Goal: Transaction & Acquisition: Book appointment/travel/reservation

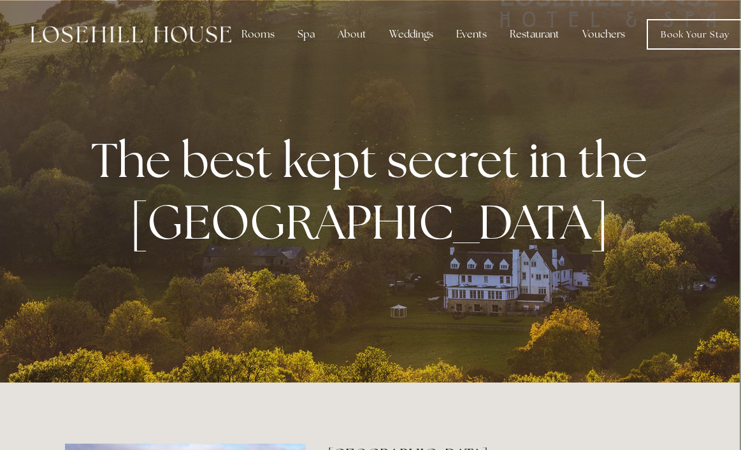
scroll to position [0, 1]
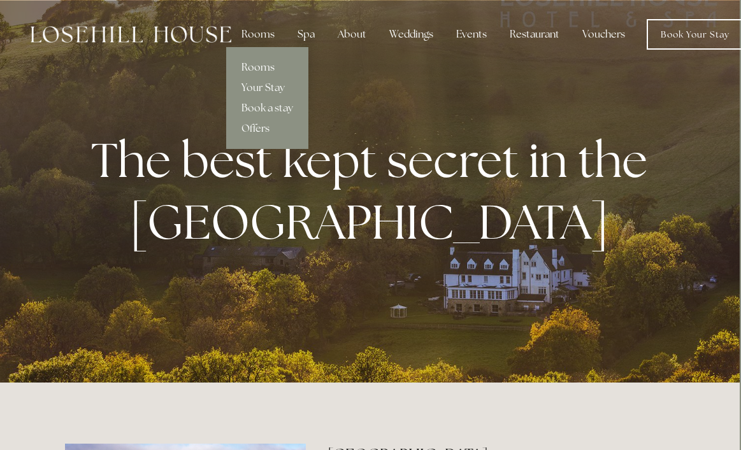
click at [254, 68] on link "Rooms" at bounding box center [267, 67] width 82 height 20
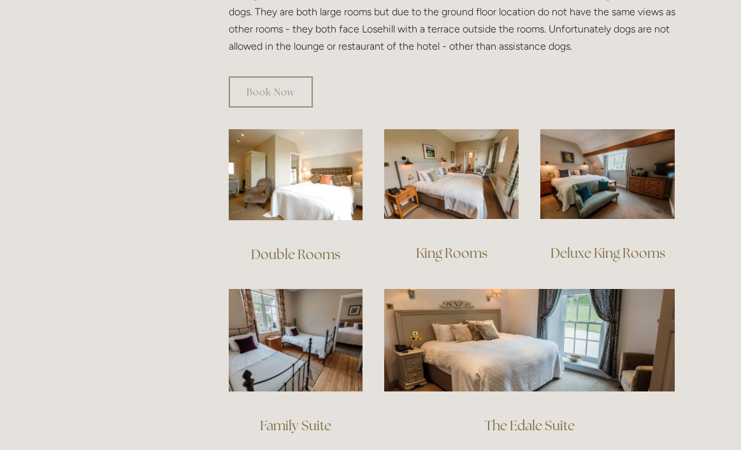
scroll to position [792, 0]
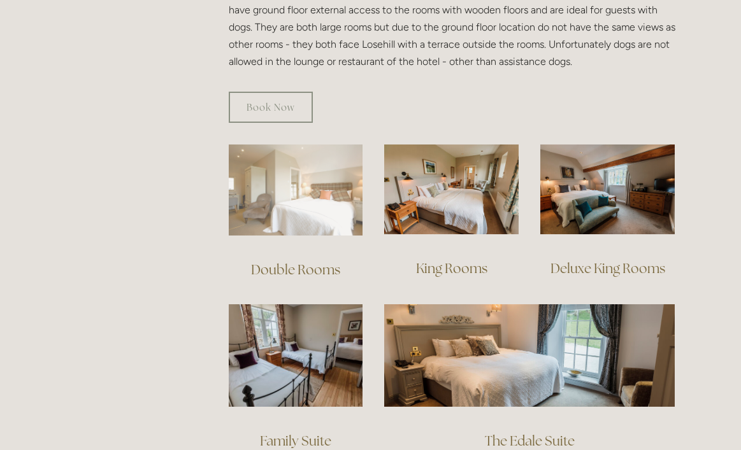
click at [296, 175] on img at bounding box center [296, 190] width 134 height 91
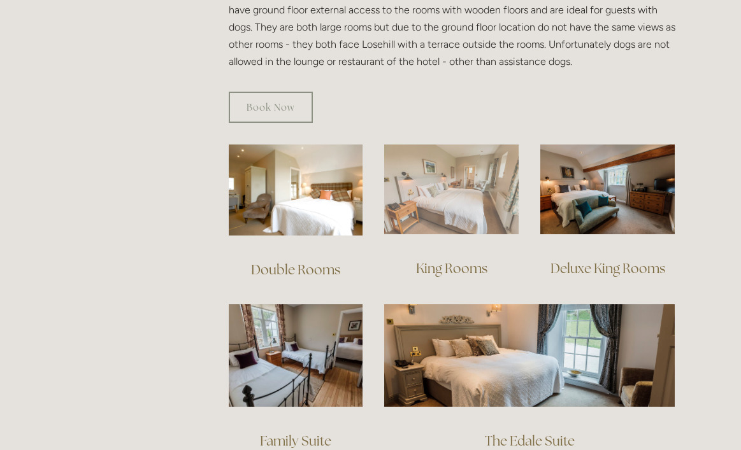
click at [487, 169] on img at bounding box center [451, 190] width 134 height 90
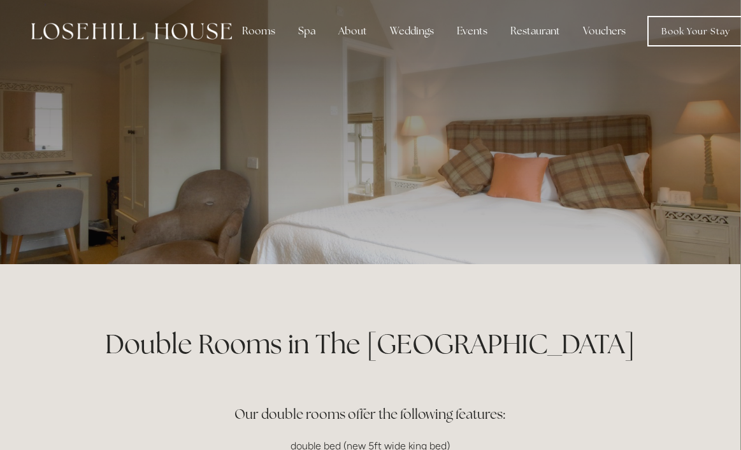
scroll to position [0, 1]
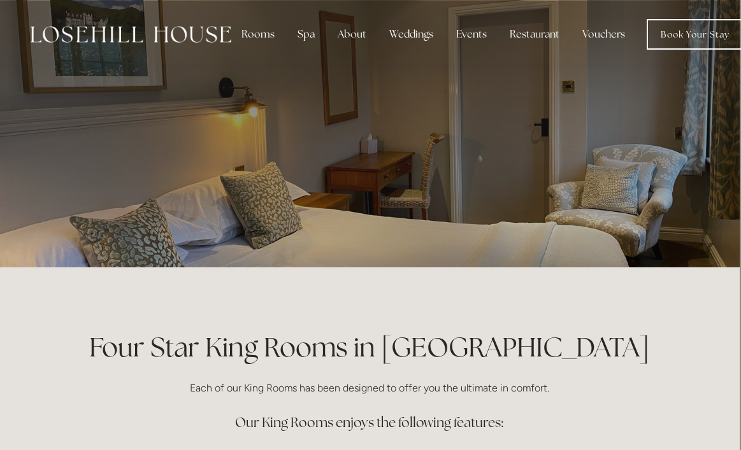
scroll to position [0, 1]
click at [163, 37] on img at bounding box center [131, 34] width 201 height 17
